Goal: Information Seeking & Learning: Learn about a topic

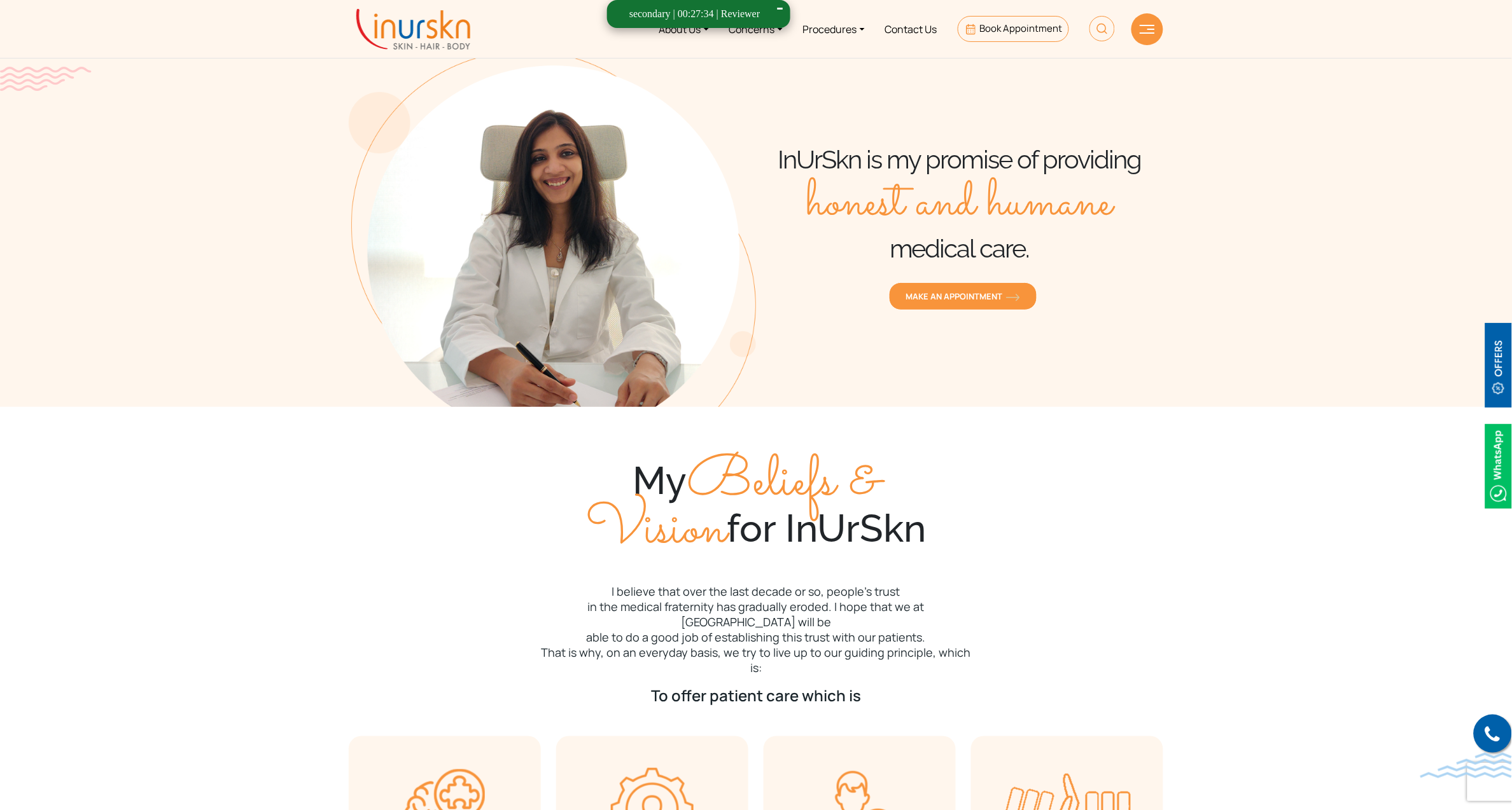
click at [1407, 576] on section "My Beliefs & Vision for InUrSkn I believe that over the last decade or so, peop…" at bounding box center [756, 706] width 1512 height 597
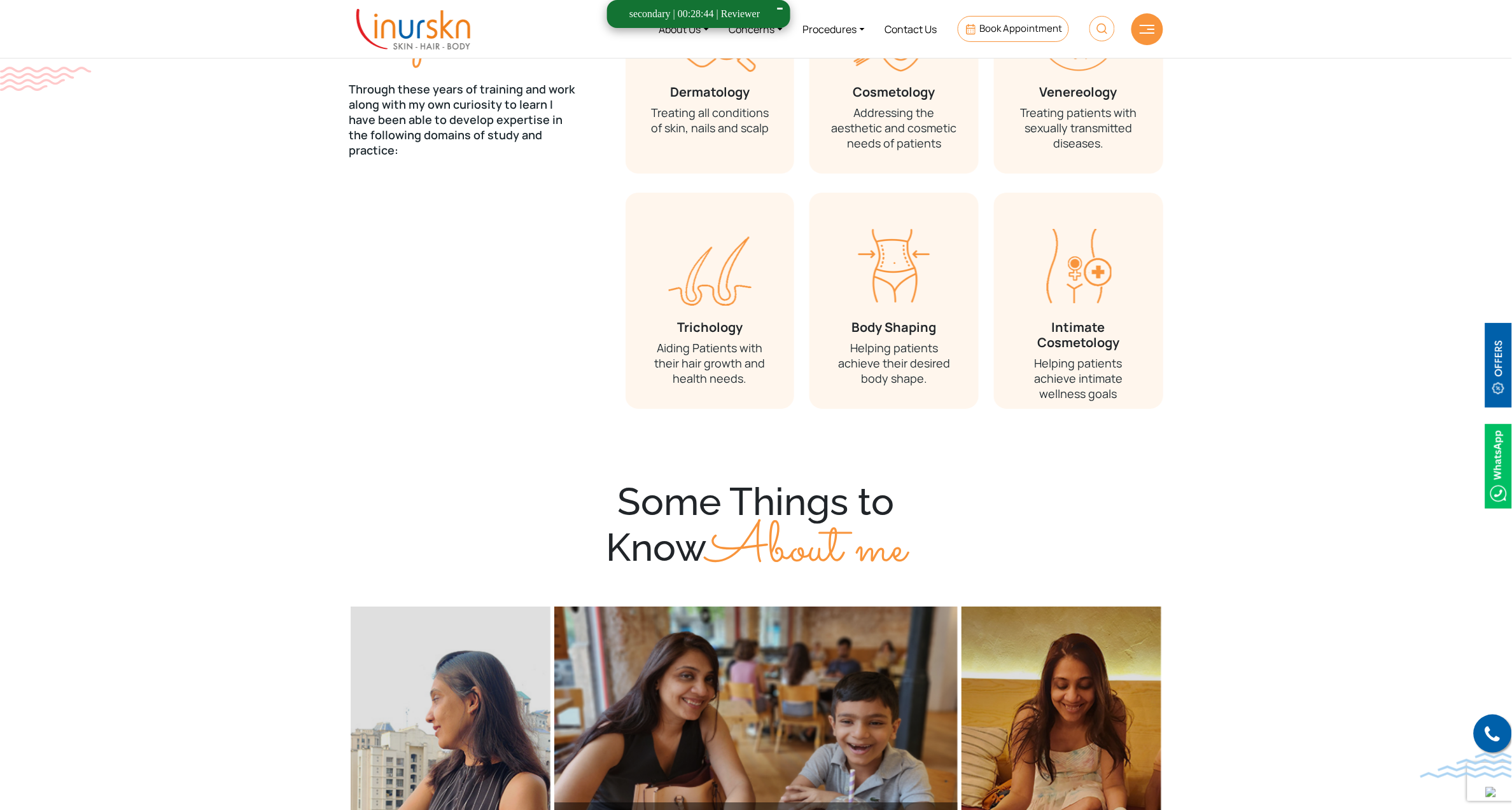
scroll to position [1236, 0]
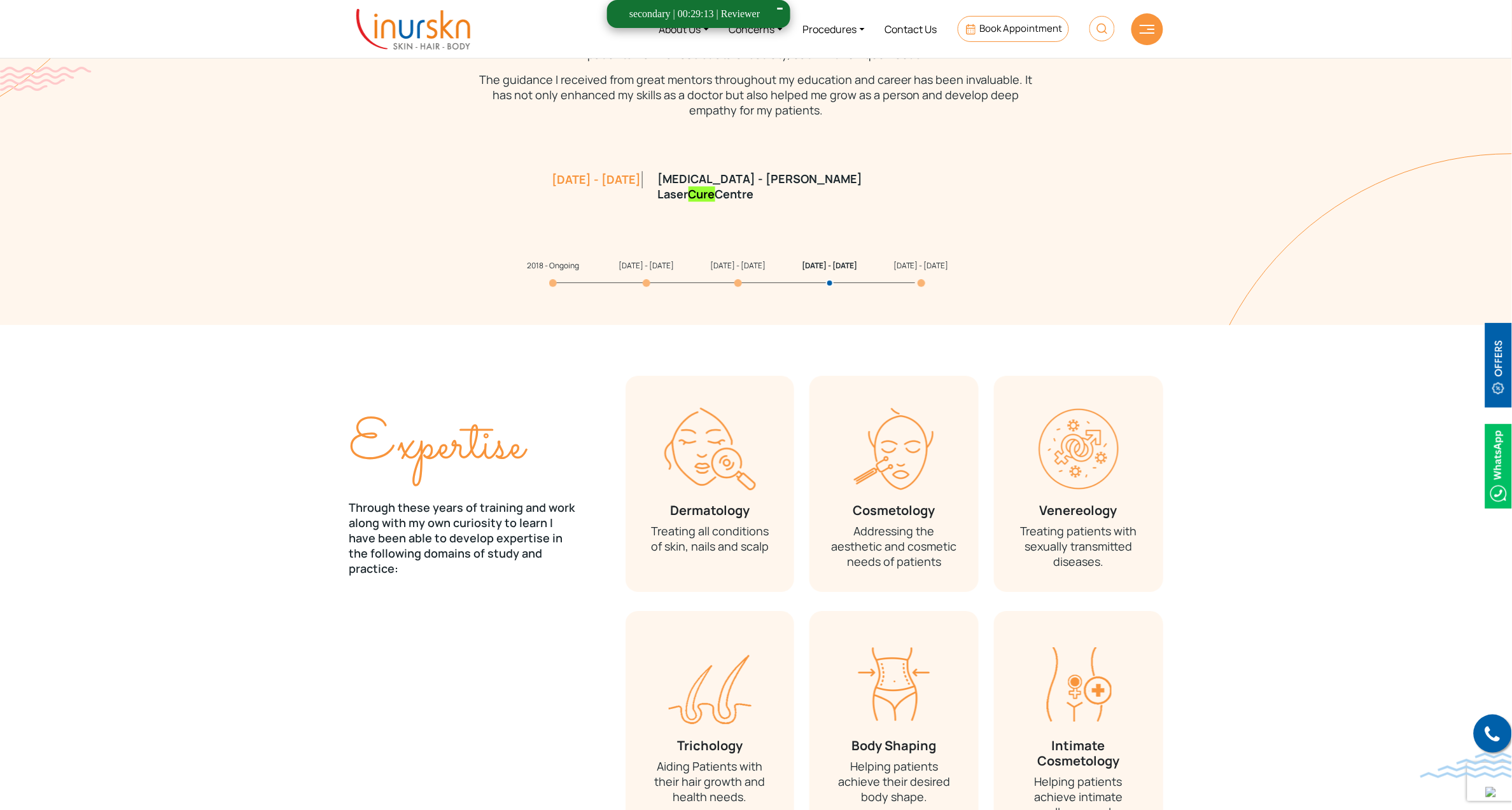
click at [1339, 578] on section "Expertise Through these years of training and work along with my own curiosity …" at bounding box center [756, 611] width 1512 height 572
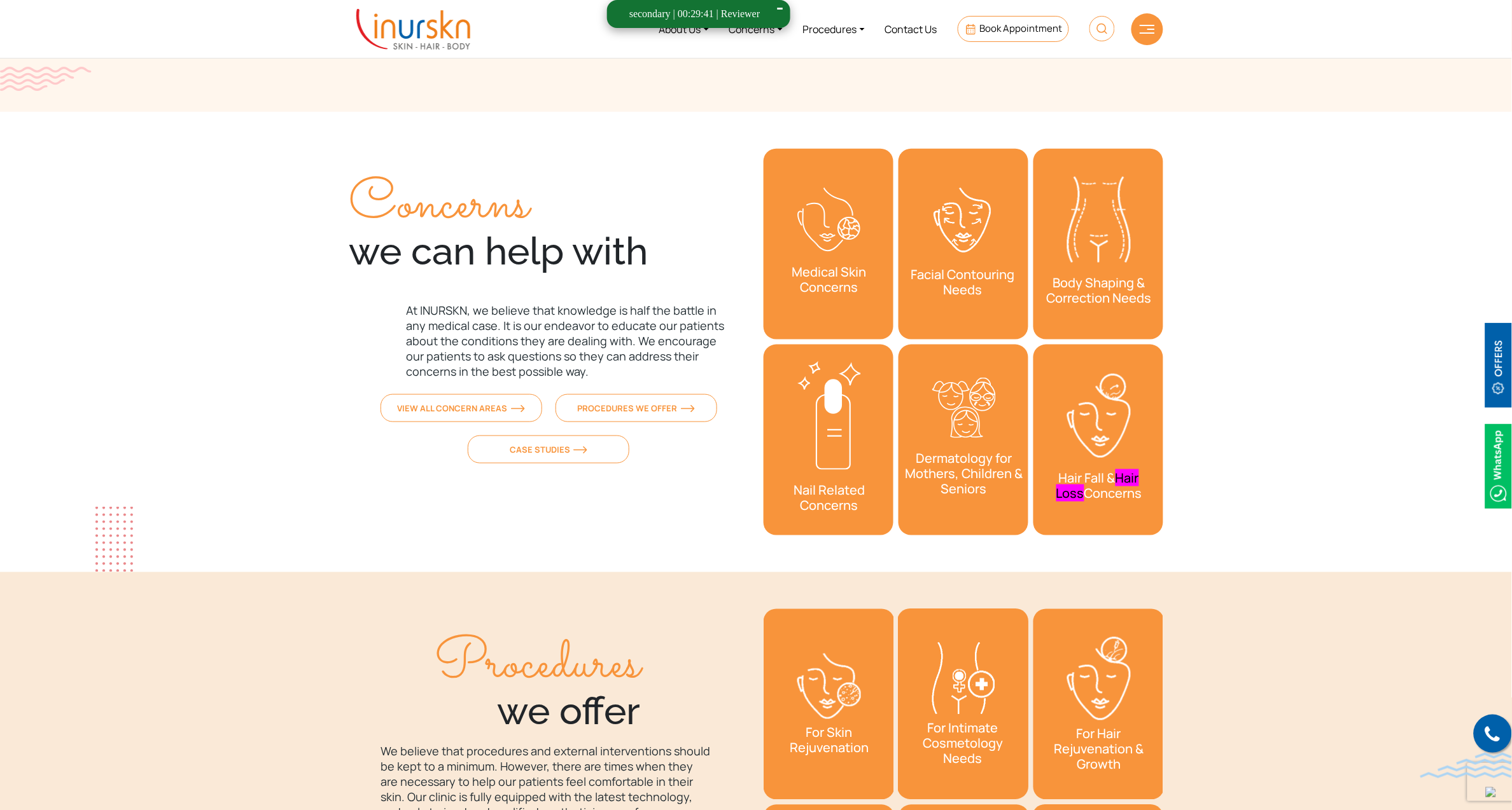
scroll to position [3988, 0]
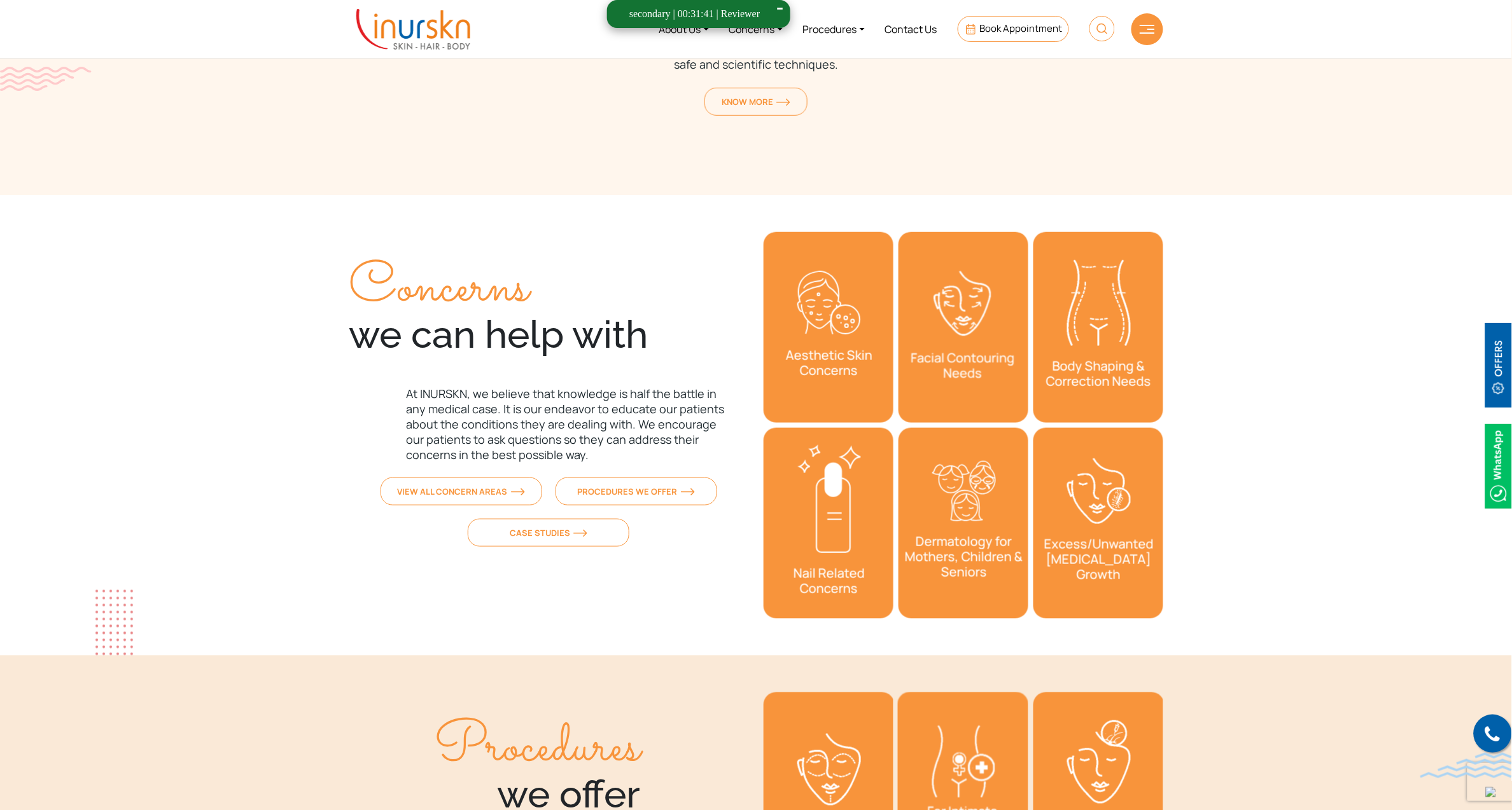
scroll to position [3903, 0]
